Goal: Navigation & Orientation: Find specific page/section

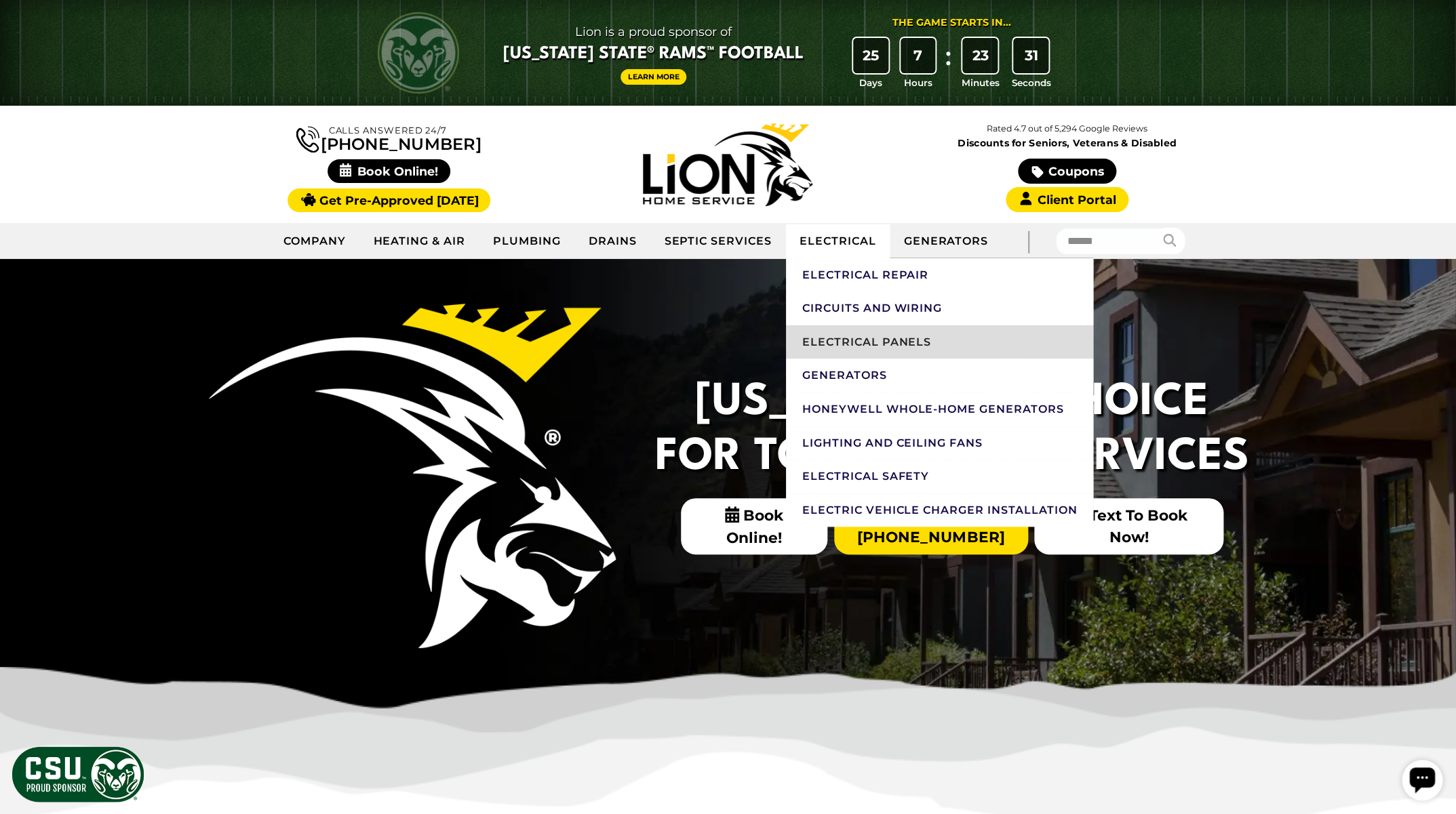
click at [872, 342] on link "Electrical Panels" at bounding box center [939, 342] width 308 height 34
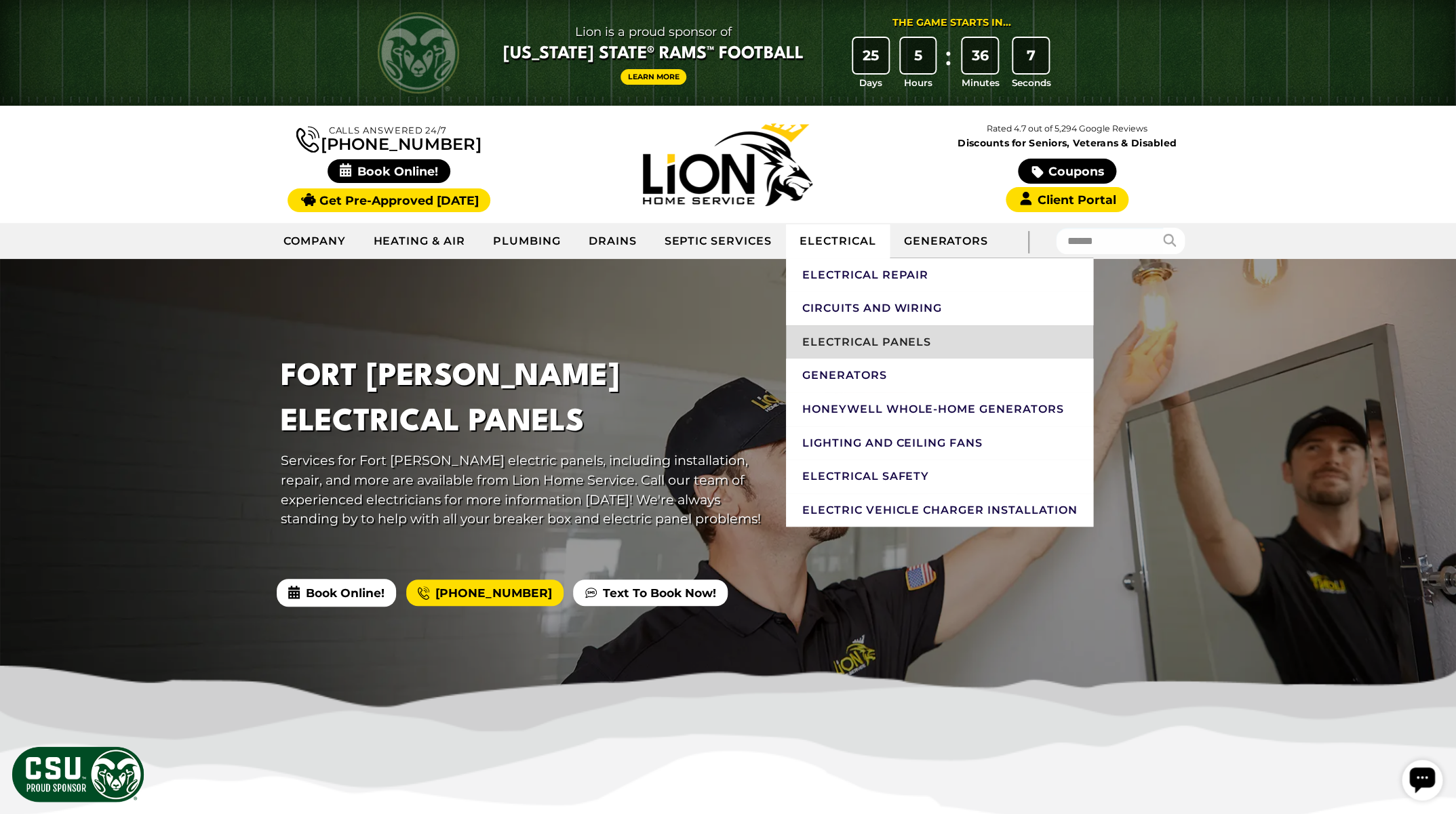
click at [898, 339] on link "Electrical Panels" at bounding box center [939, 342] width 308 height 34
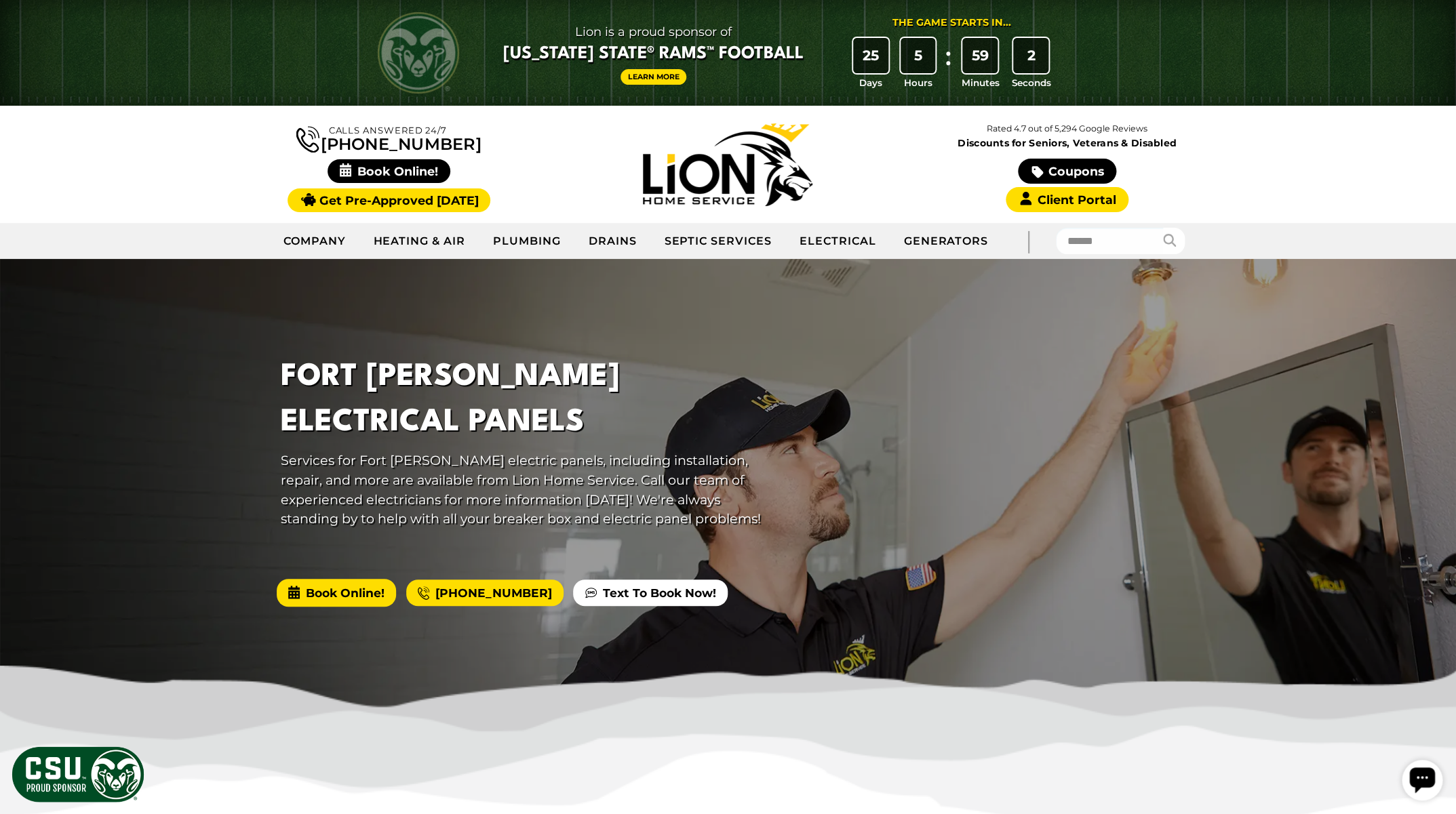
click at [341, 595] on span "Book Online!" at bounding box center [336, 592] width 119 height 27
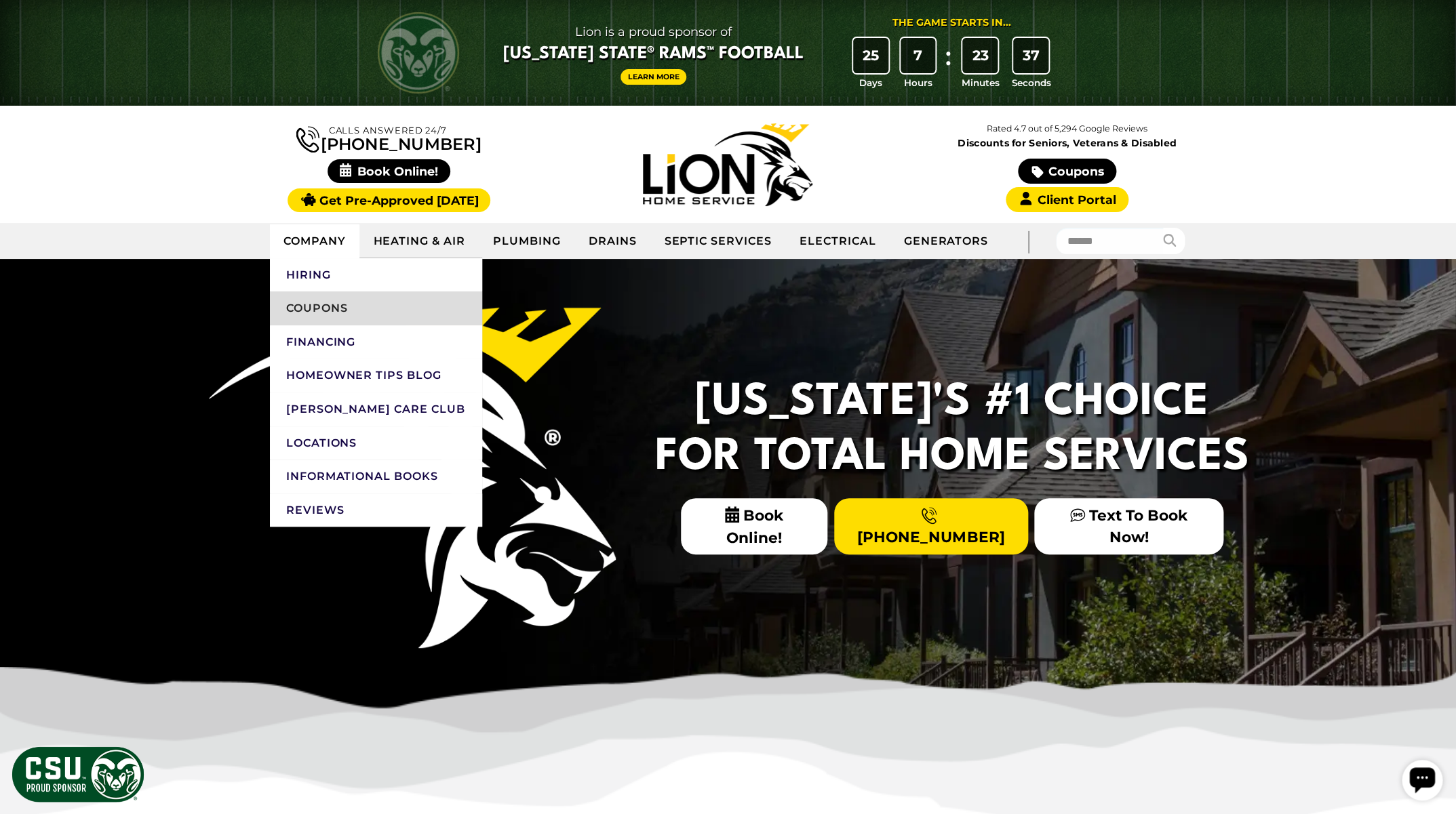
click at [318, 306] on link "Coupons" at bounding box center [375, 308] width 212 height 34
